Goal: Task Accomplishment & Management: Use online tool/utility

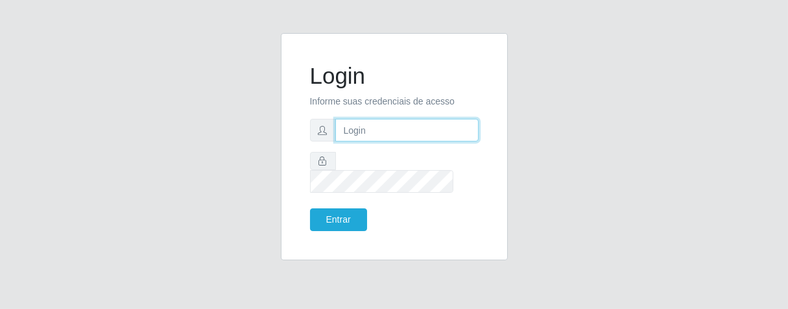
click at [412, 135] on input "text" at bounding box center [406, 130] width 143 height 23
type input "[PERSON_NAME]"
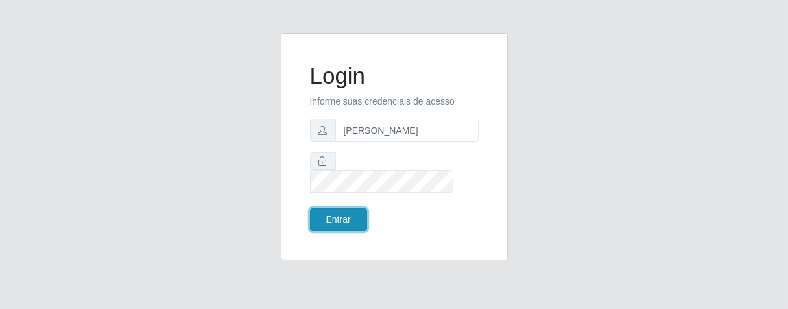
click at [350, 212] on button "Entrar" at bounding box center [338, 219] width 57 height 23
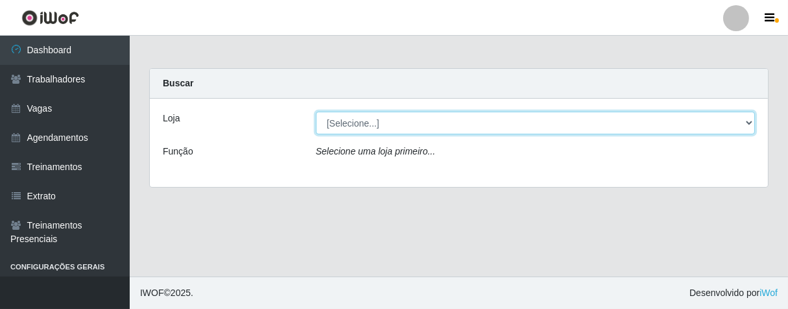
click at [750, 120] on select "[Selecione...] Superbox [GEOGRAPHIC_DATA] - Bessa" at bounding box center [535, 123] width 439 height 23
select select "206"
click at [316, 112] on select "[Selecione...] Superbox [GEOGRAPHIC_DATA] - Bessa" at bounding box center [535, 123] width 439 height 23
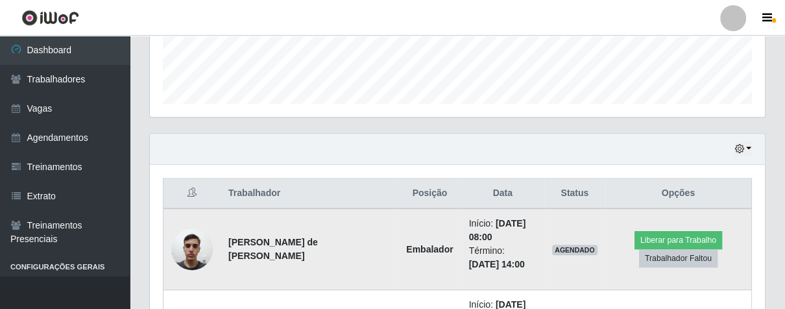
scroll to position [432, 0]
